Goal: Task Accomplishment & Management: Use online tool/utility

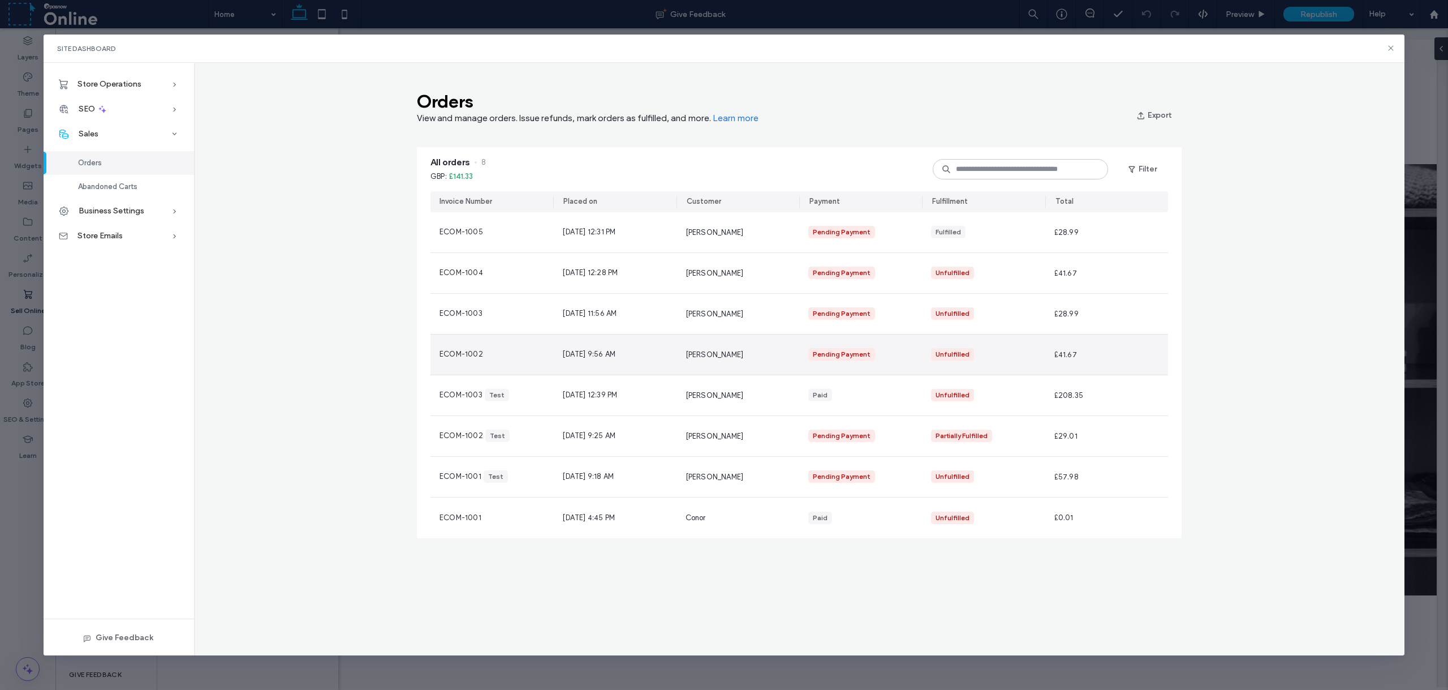
click at [610, 355] on span "[DATE] 9:56 AM" at bounding box center [588, 353] width 53 height 11
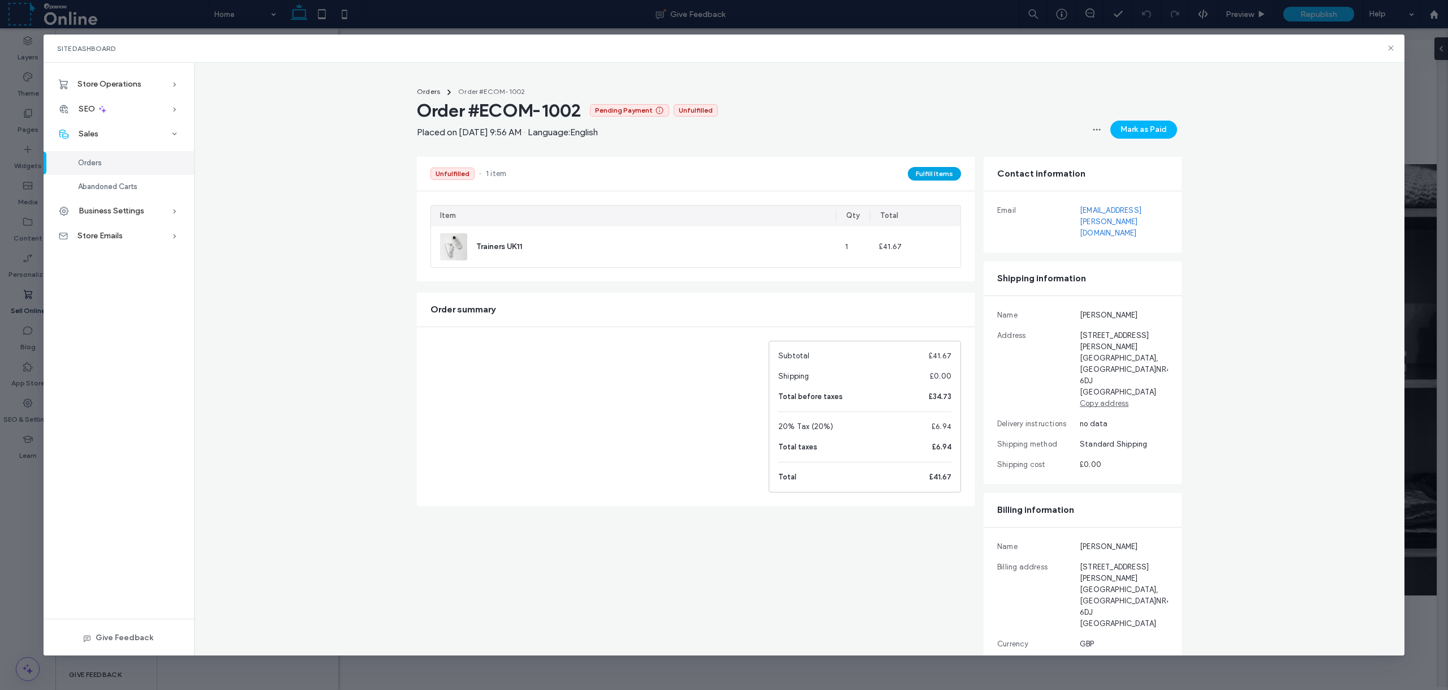
click at [933, 173] on button "Fulfill Items" at bounding box center [934, 174] width 53 height 14
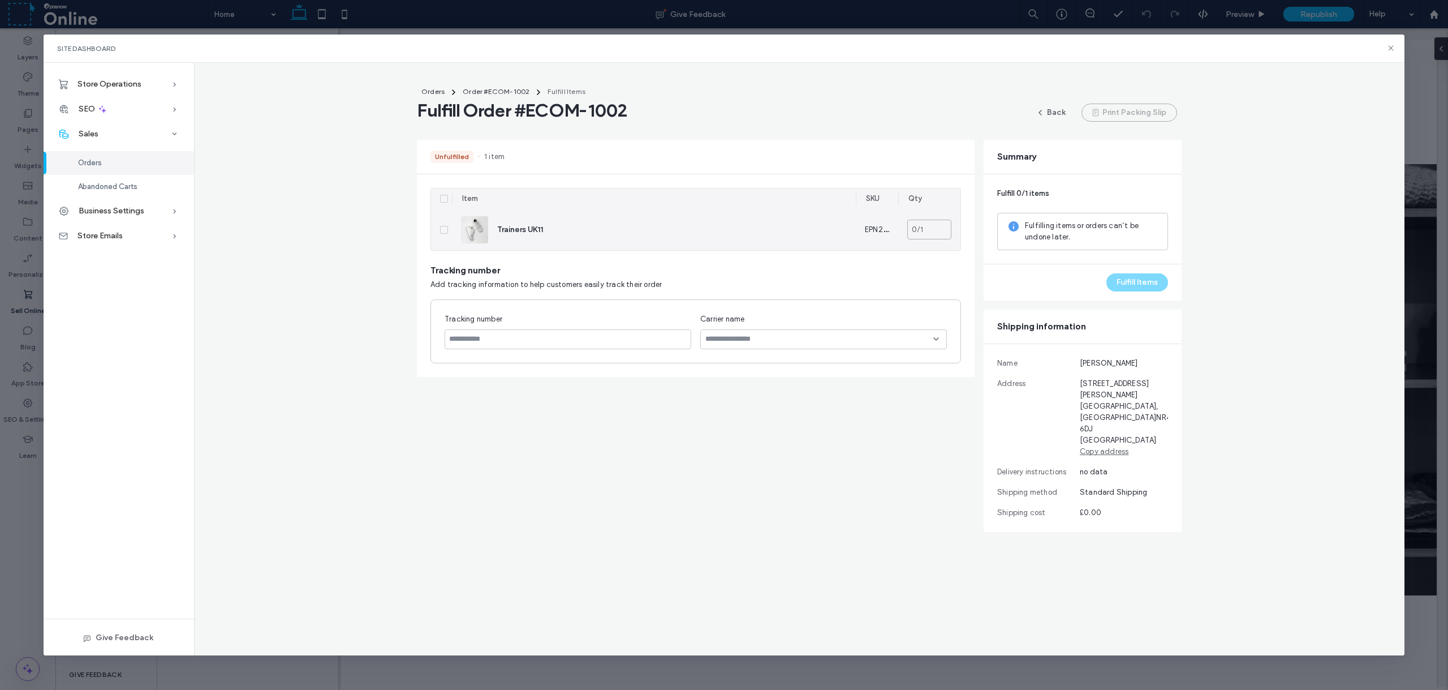
click at [913, 226] on input "*" at bounding box center [929, 229] width 44 height 20
type input "*"
click at [944, 225] on input "*" at bounding box center [929, 229] width 44 height 20
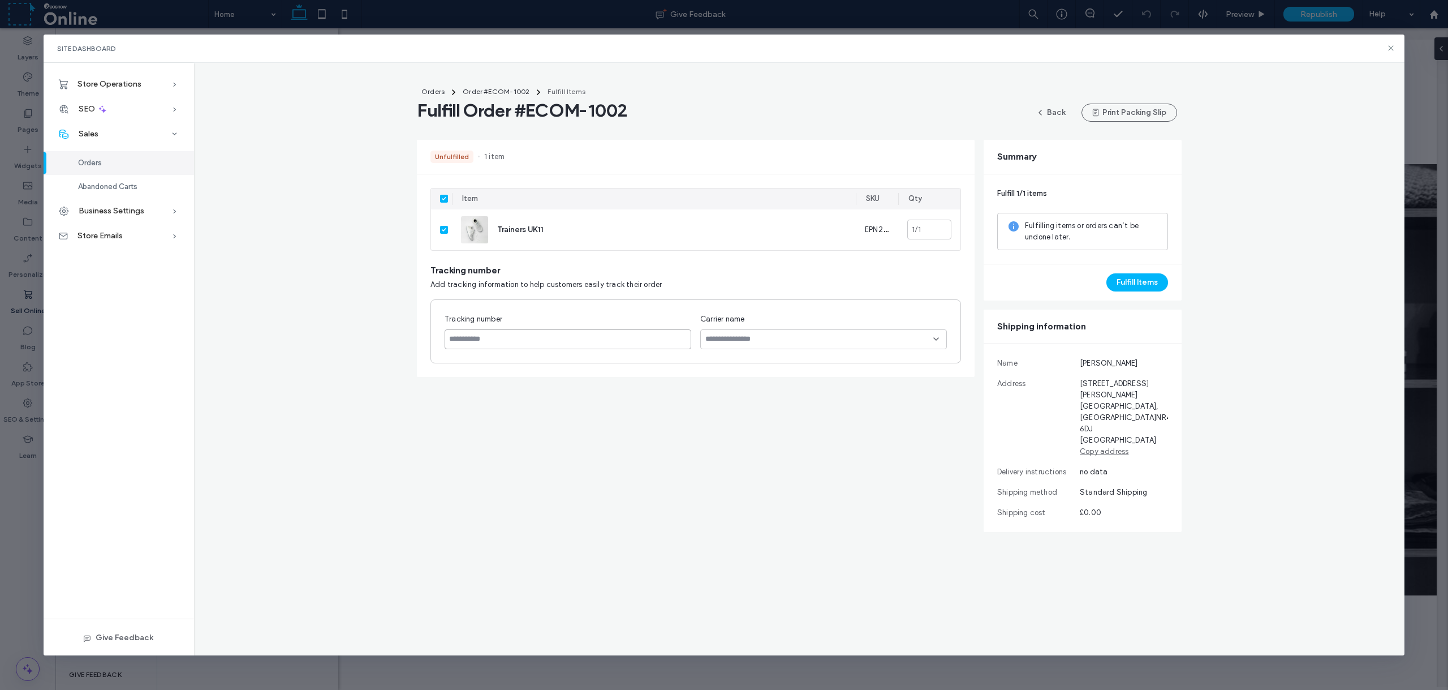
click at [520, 338] on input at bounding box center [568, 339] width 247 height 20
type input "******"
click at [712, 344] on div at bounding box center [823, 339] width 247 height 20
click at [768, 363] on div "FedEx" at bounding box center [823, 359] width 245 height 20
click at [1123, 114] on button "Print Packing Slip" at bounding box center [1130, 113] width 96 height 18
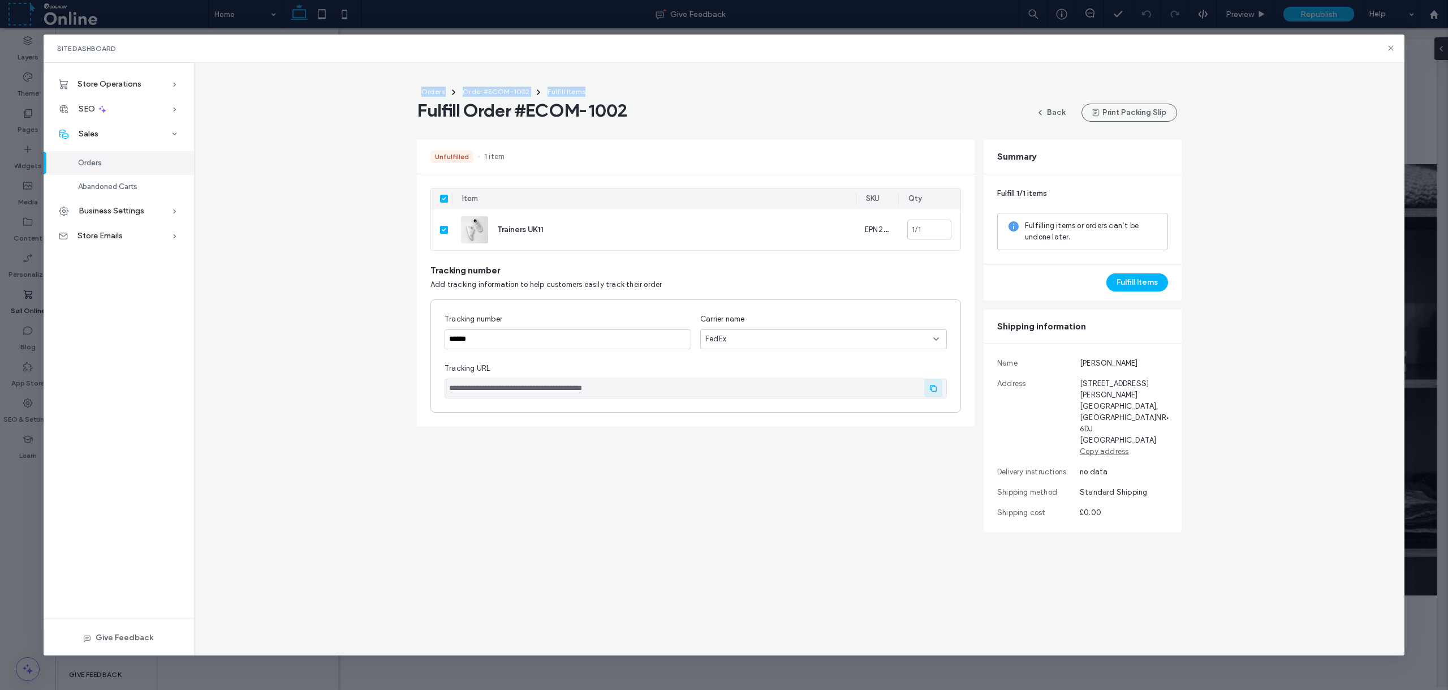
drag, startPoint x: 1393, startPoint y: 47, endPoint x: 1062, endPoint y: 69, distance: 331.6
click at [1066, 70] on div "**********" at bounding box center [724, 345] width 1361 height 621
